Goal: Transaction & Acquisition: Purchase product/service

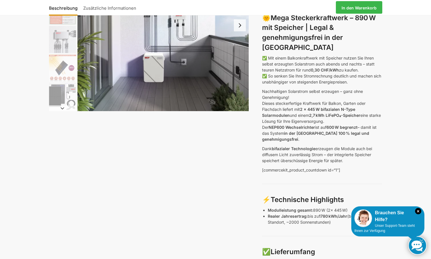
scroll to position [114, 0]
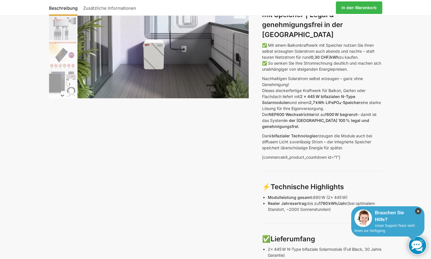
click at [419, 211] on icon "×" at bounding box center [418, 211] width 6 height 6
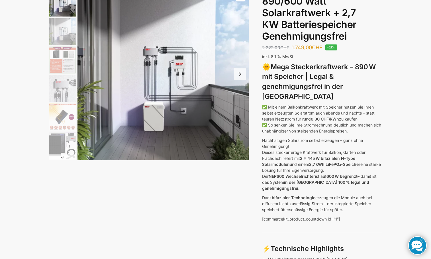
scroll to position [0, 0]
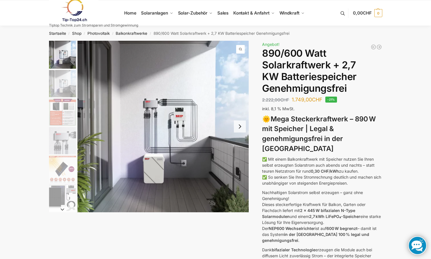
click at [240, 127] on button "Next slide" at bounding box center [240, 126] width 12 height 12
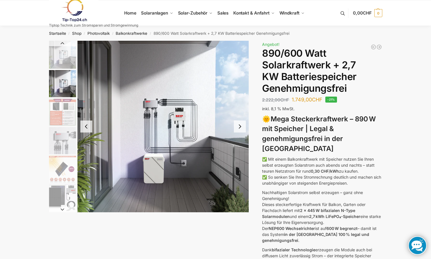
click at [240, 127] on button "Next slide" at bounding box center [240, 126] width 12 height 12
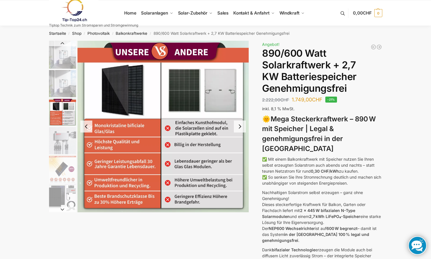
click at [240, 127] on button "Next slide" at bounding box center [240, 126] width 12 height 12
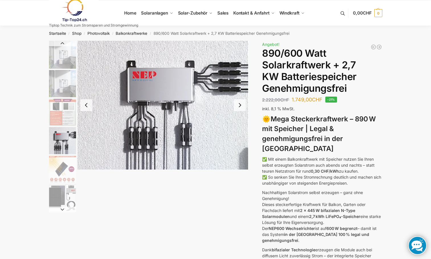
click at [240, 105] on button "Next slide" at bounding box center [240, 105] width 12 height 12
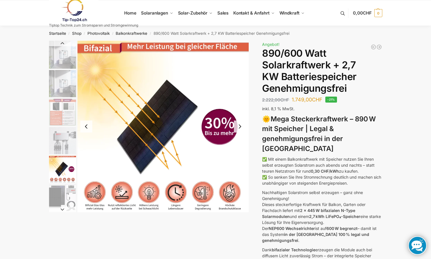
click at [237, 126] on button "Next slide" at bounding box center [240, 126] width 12 height 12
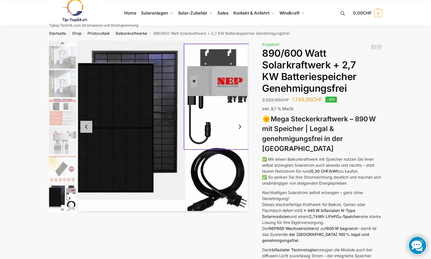
click at [237, 126] on button "Next slide" at bounding box center [240, 127] width 12 height 12
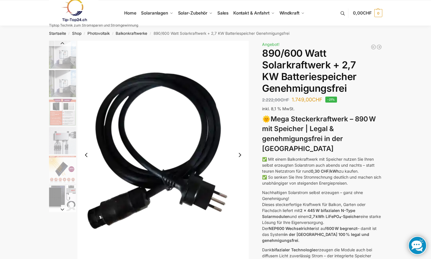
click at [239, 154] on button "Next slide" at bounding box center [240, 155] width 12 height 12
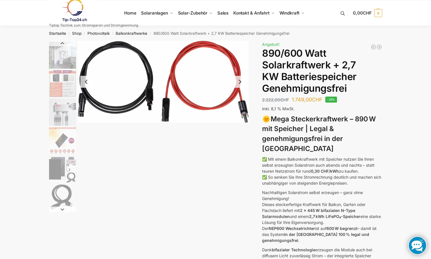
click at [239, 82] on button "Next slide" at bounding box center [240, 82] width 12 height 12
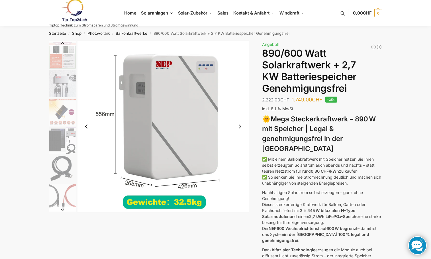
click at [167, 70] on img "9 / 12" at bounding box center [162, 126] width 171 height 171
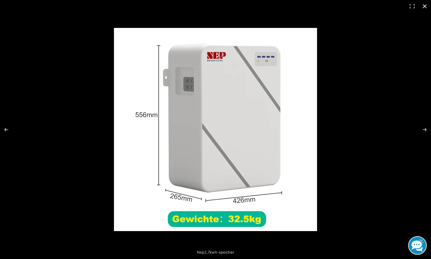
click at [426, 4] on button "Close (Esc)" at bounding box center [424, 6] width 13 height 13
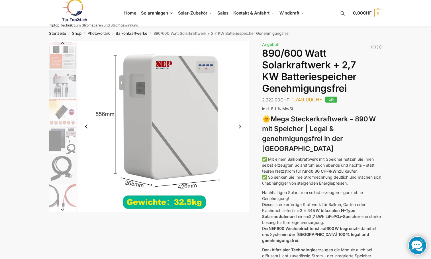
click at [240, 128] on button "Next slide" at bounding box center [240, 126] width 12 height 12
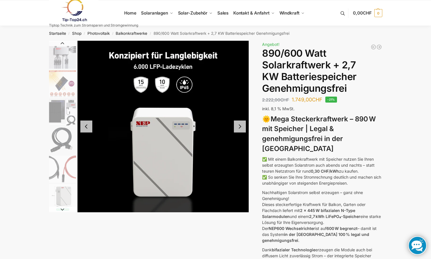
click at [239, 126] on button "Next slide" at bounding box center [240, 126] width 12 height 12
